Goal: Information Seeking & Learning: Learn about a topic

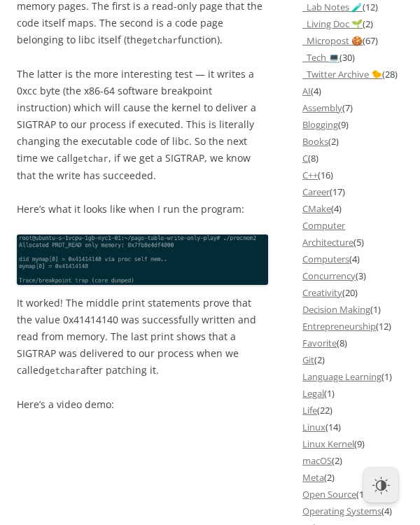
scroll to position [1588, 0]
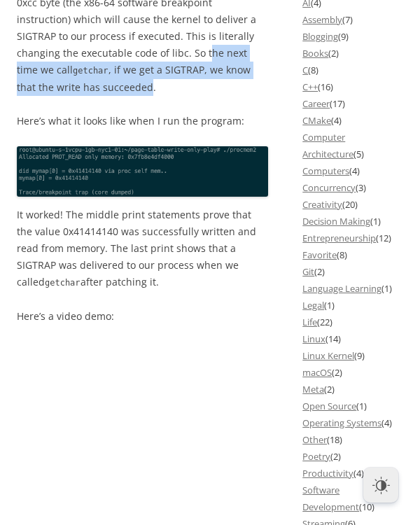
drag, startPoint x: 21, startPoint y: 409, endPoint x: 265, endPoint y: 430, distance: 244.6
click at [265, 96] on p "The latter is the more interesting test — it writes a 0xcc byte (the x86-64 sof…" at bounding box center [142, 37] width 251 height 118
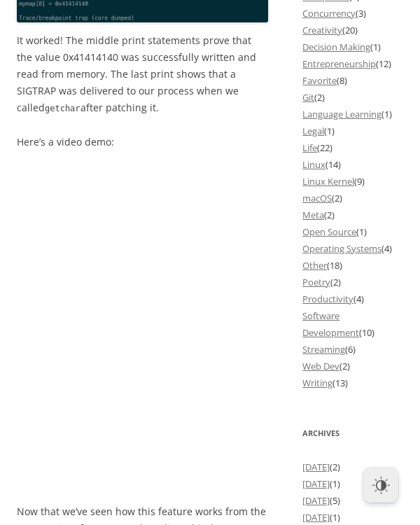
scroll to position [1765, 0]
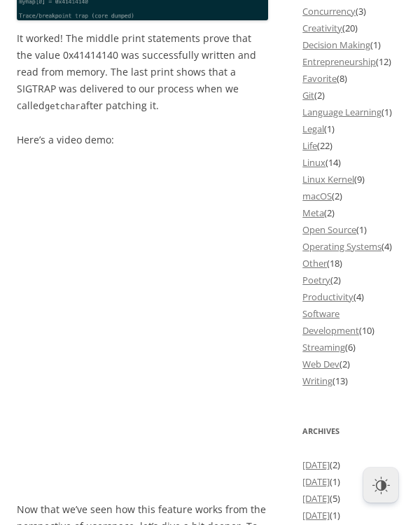
drag, startPoint x: 22, startPoint y: 284, endPoint x: 103, endPoint y: 289, distance: 80.7
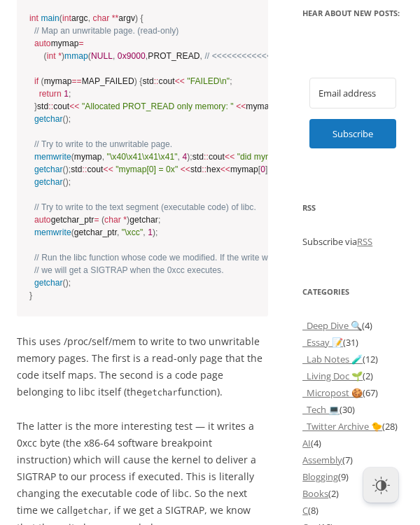
scroll to position [1147, 0]
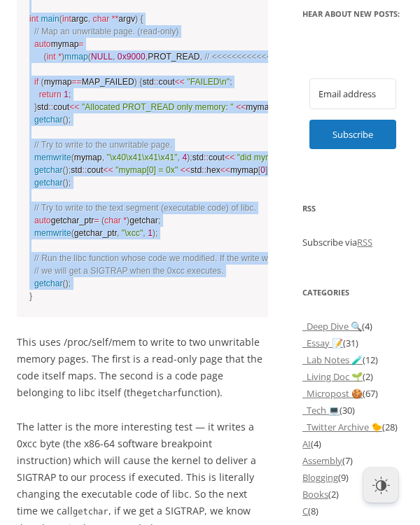
click at [224, 153] on code "# include <fstream> # include <iostream> # include <sys/mman.h> /* Write @len b…" at bounding box center [142, 95] width 226 height 416
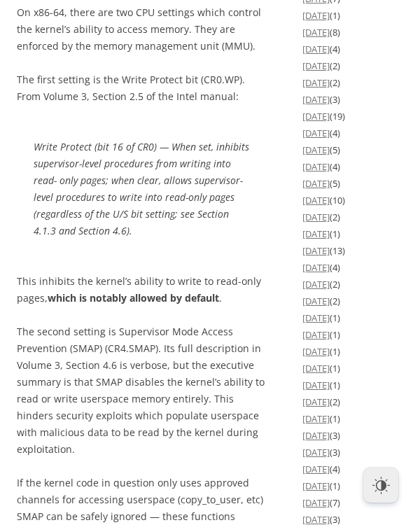
scroll to position [2647, 0]
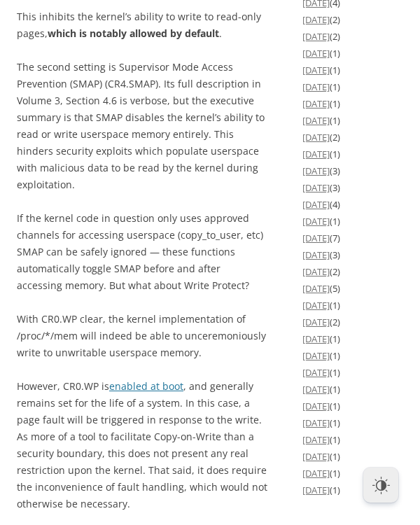
drag, startPoint x: 20, startPoint y: 167, endPoint x: 94, endPoint y: 226, distance: 93.7
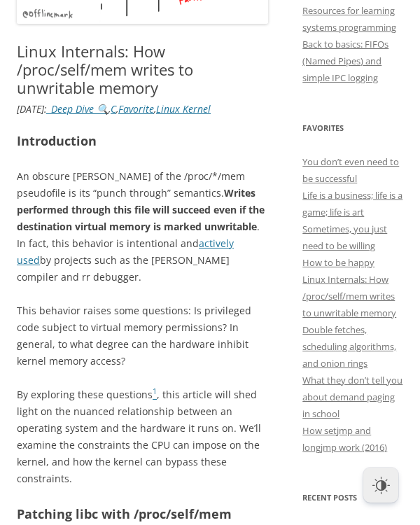
scroll to position [441, 0]
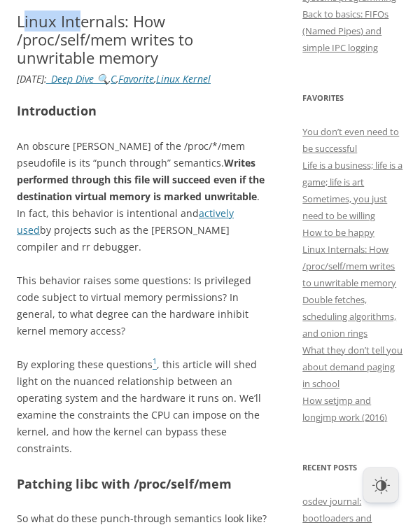
drag, startPoint x: 25, startPoint y: 74, endPoint x: 89, endPoint y: 71, distance: 63.8
click at [89, 67] on h1 "Linux Internals: How /proc/self/mem writes to unwritable memory" at bounding box center [142, 39] width 251 height 55
drag, startPoint x: 111, startPoint y: 103, endPoint x: 94, endPoint y: 116, distance: 21.4
click at [111, 67] on h1 "Linux Internals: How /proc/self/mem writes to unwritable memory" at bounding box center [142, 39] width 251 height 55
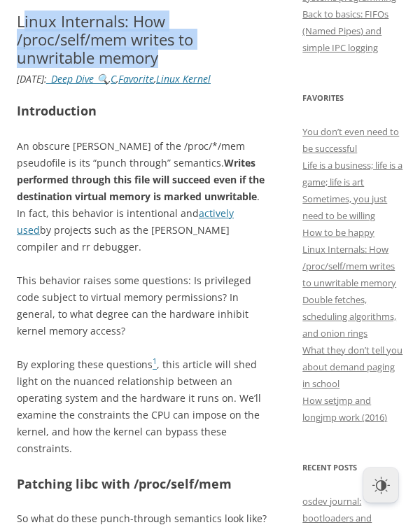
drag, startPoint x: 86, startPoint y: 117, endPoint x: 25, endPoint y: 80, distance: 71.9
click at [25, 67] on h1 "Linux Internals: How /proc/self/mem writes to unwritable memory" at bounding box center [142, 39] width 251 height 55
click at [22, 67] on h1 "Linux Internals: How /proc/self/mem writes to unwritable memory" at bounding box center [142, 39] width 251 height 55
drag, startPoint x: 22, startPoint y: 77, endPoint x: 92, endPoint y: 115, distance: 79.6
click at [92, 67] on h1 "Linux Internals: How /proc/self/mem writes to unwritable memory" at bounding box center [142, 39] width 251 height 55
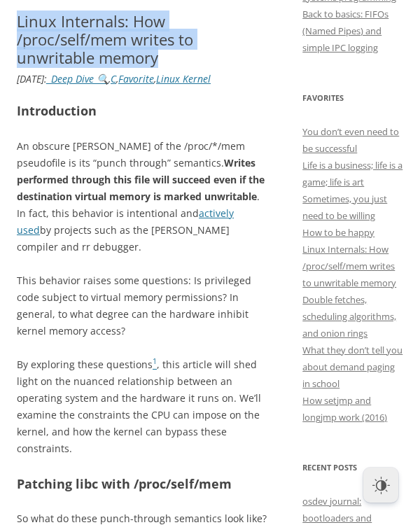
copy h1 "Linux Internals: How /proc/self/mem writes to unwritable memory"
